Goal: Information Seeking & Learning: Learn about a topic

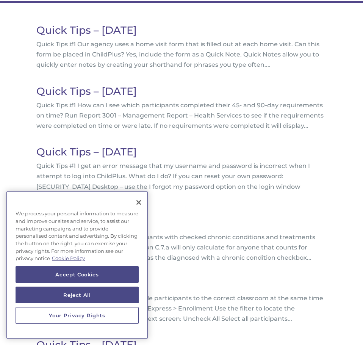
scroll to position [91, 0]
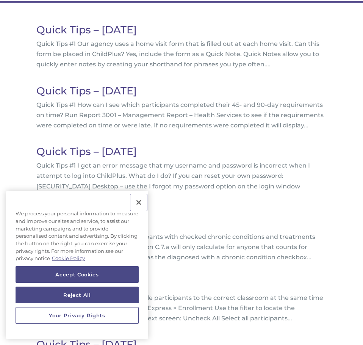
click at [140, 208] on button "Close" at bounding box center [138, 202] width 17 height 17
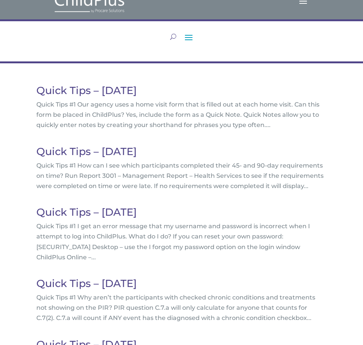
scroll to position [0, 0]
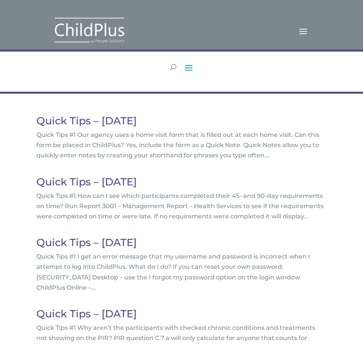
click at [171, 69] on button "button" at bounding box center [173, 67] width 6 height 12
click at [83, 79] on input "search" at bounding box center [172, 76] width 272 height 8
type input "eligibility"
